Goal: Information Seeking & Learning: Learn about a topic

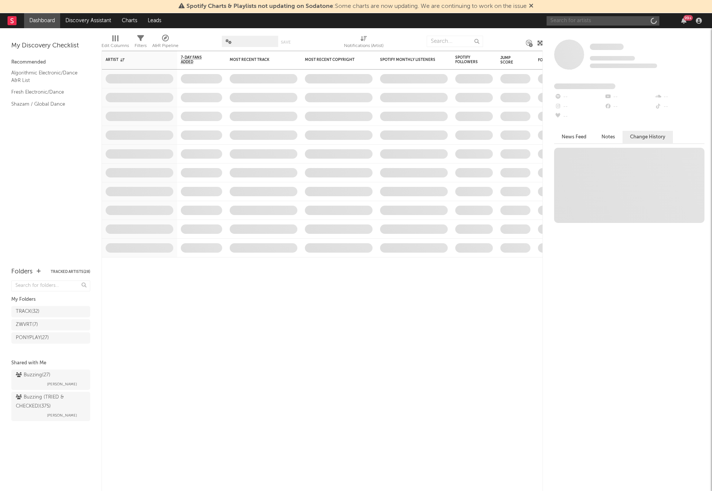
click at [593, 19] on input "text" at bounding box center [603, 20] width 113 height 9
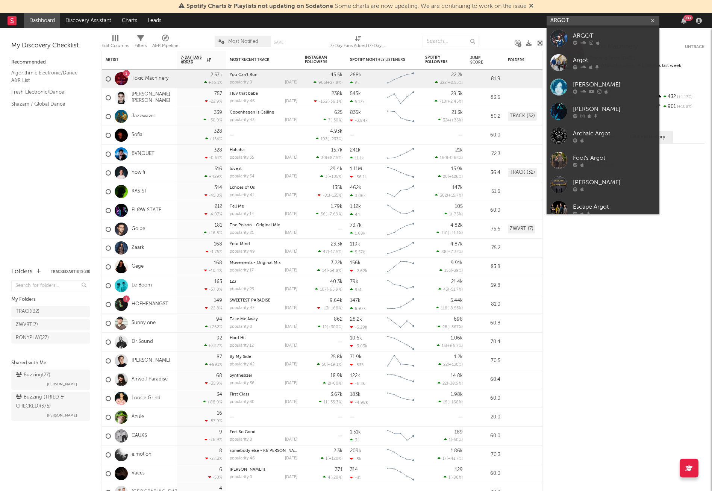
type input "ARGOT"
click at [590, 34] on div "ARGOT" at bounding box center [614, 35] width 83 height 9
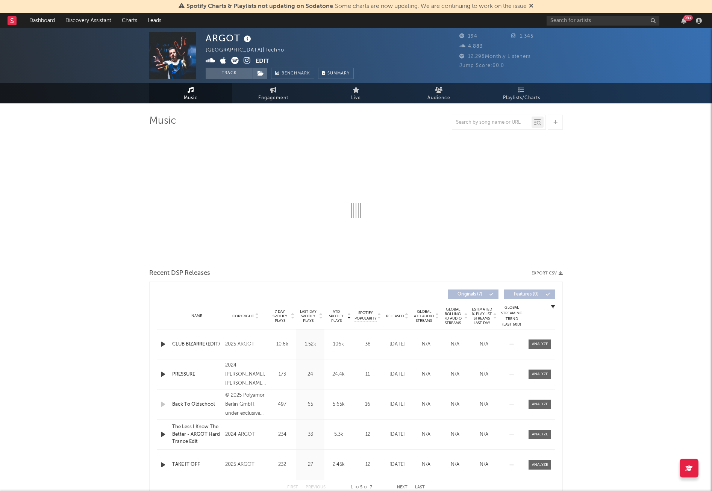
select select "6m"
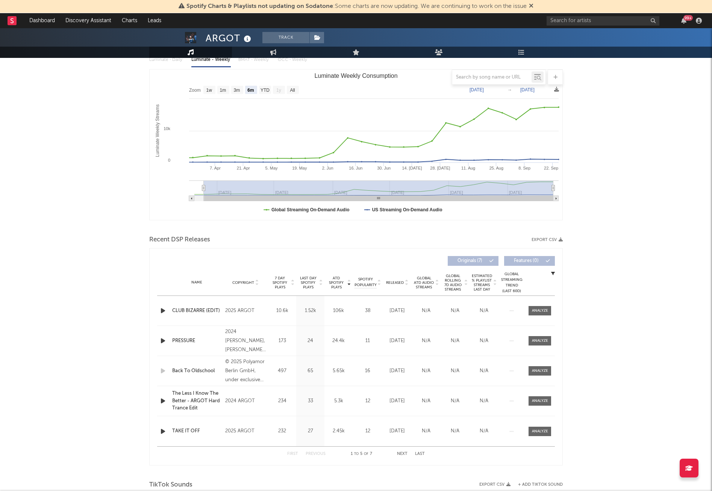
scroll to position [93, 0]
click at [537, 309] on div at bounding box center [540, 311] width 16 height 6
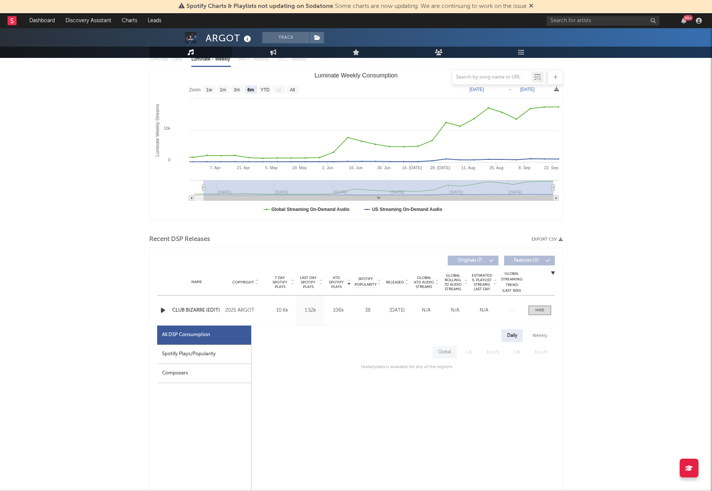
click at [210, 354] on div "Spotify Plays/Popularity" at bounding box center [204, 354] width 94 height 19
select select "1w"
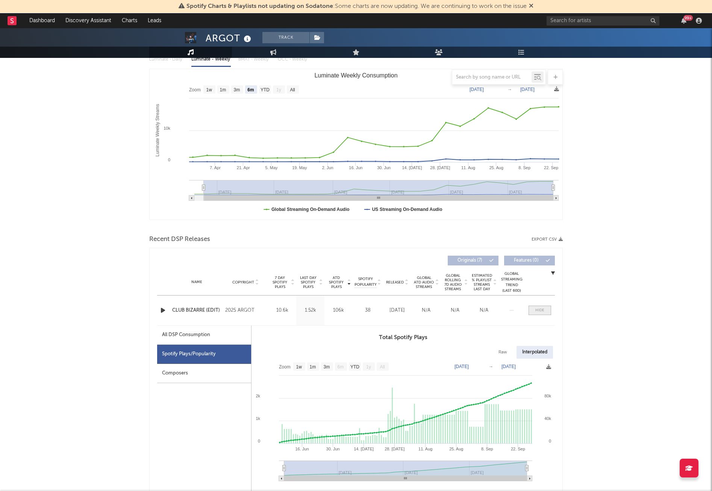
click at [540, 308] on div at bounding box center [539, 311] width 9 height 6
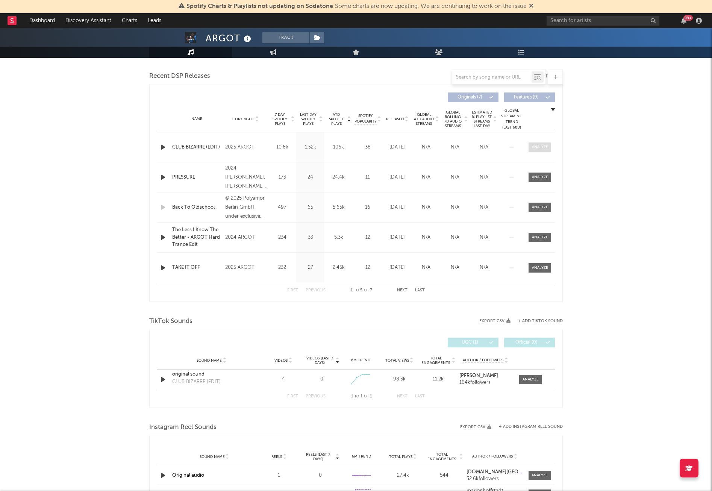
scroll to position [219, 0]
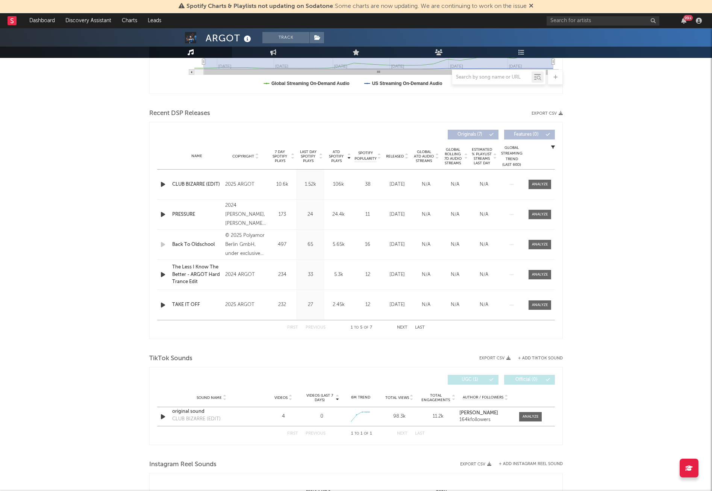
click at [166, 183] on icon "button" at bounding box center [163, 184] width 8 height 9
click at [166, 183] on icon "button" at bounding box center [162, 184] width 7 height 9
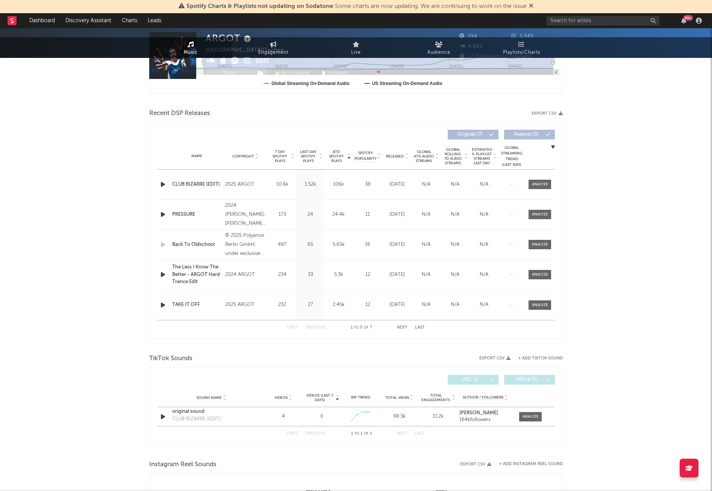
scroll to position [0, 0]
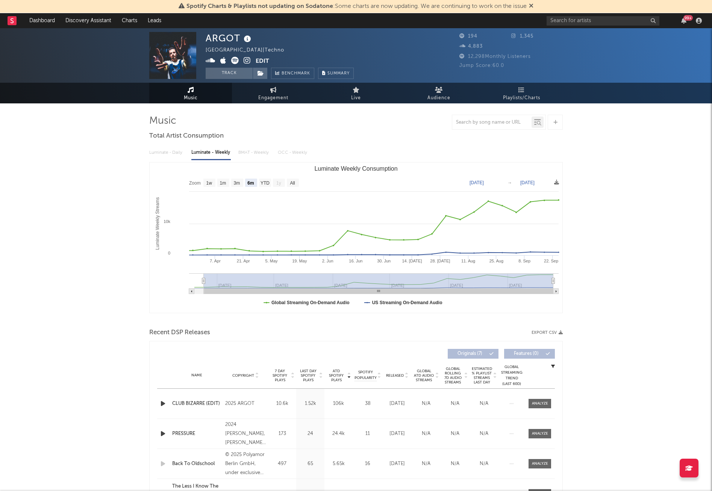
click at [245, 59] on icon at bounding box center [247, 61] width 7 height 8
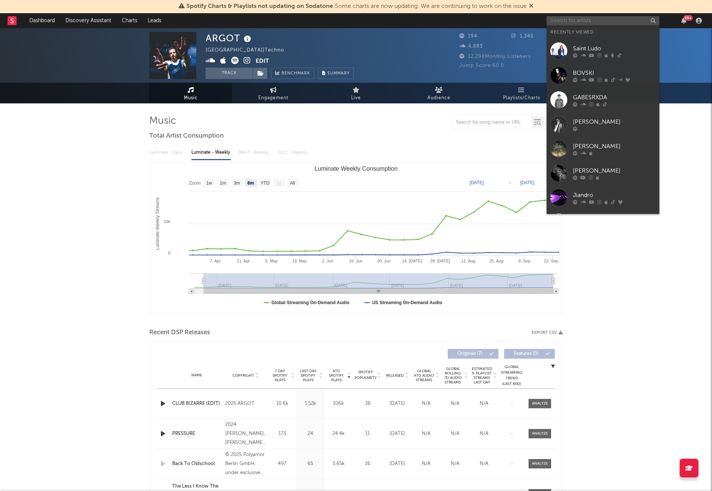
click at [587, 19] on input "text" at bounding box center [603, 20] width 113 height 9
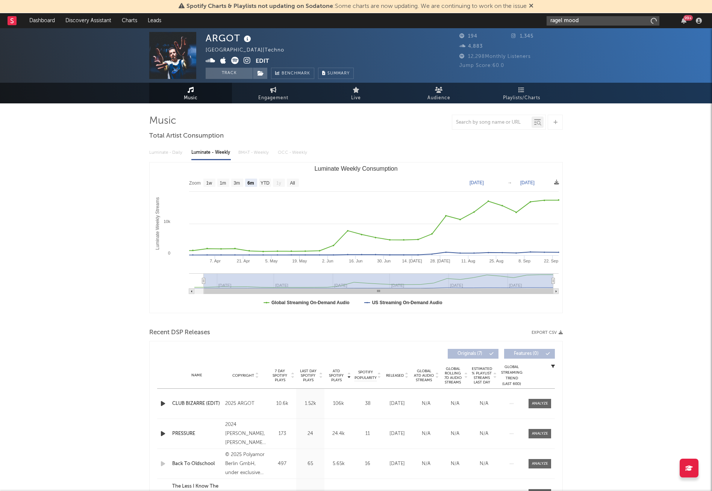
type input "ragel mood"
click at [598, 33] on div "Ragel Mood" at bounding box center [614, 35] width 83 height 9
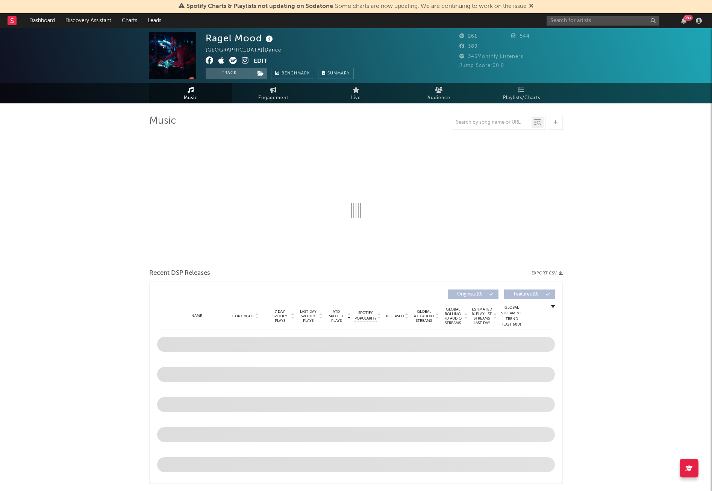
select select "1w"
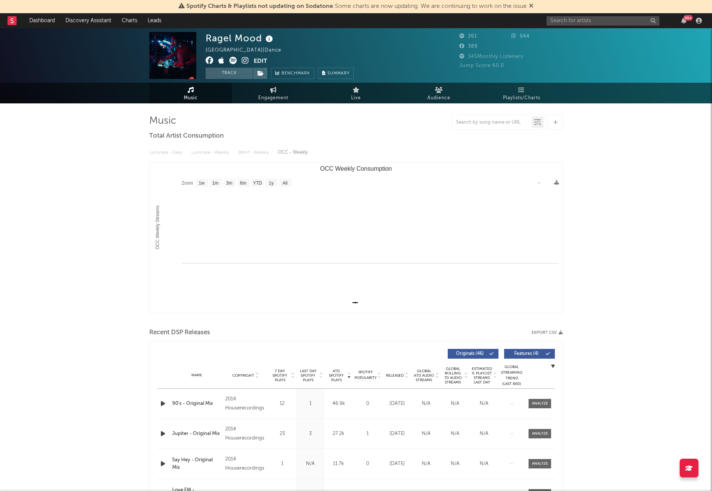
click at [245, 60] on icon at bounding box center [245, 61] width 7 height 8
click at [220, 60] on icon at bounding box center [221, 61] width 6 height 8
